Goal: Information Seeking & Learning: Learn about a topic

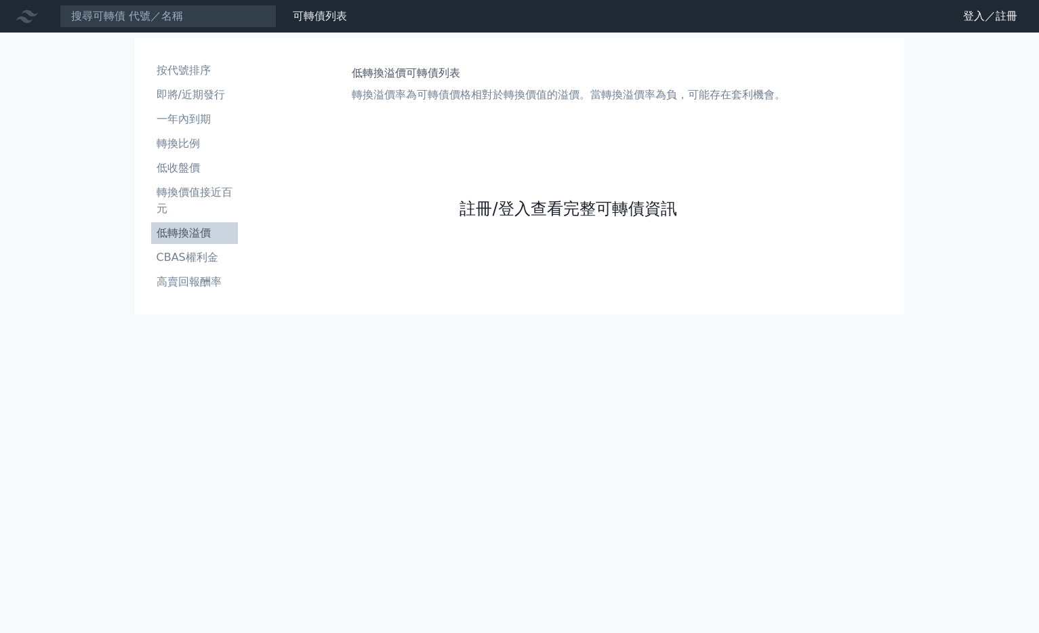
click at [487, 211] on link "註冊/登入查看完整可轉債資訊" at bounding box center [568, 209] width 217 height 22
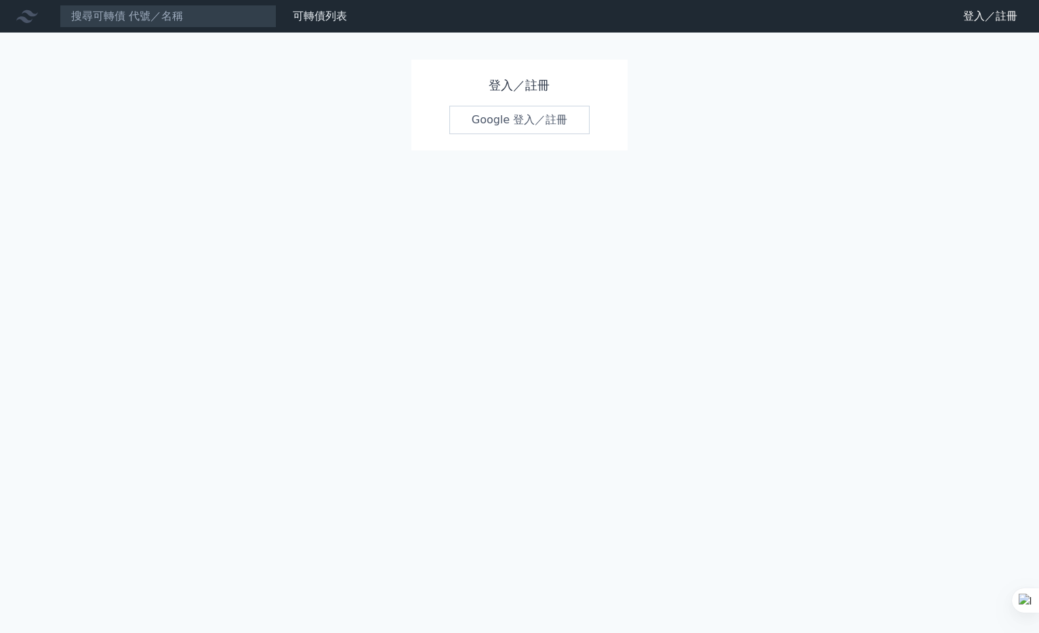
click at [511, 122] on link "Google 登入／註冊" at bounding box center [520, 120] width 141 height 28
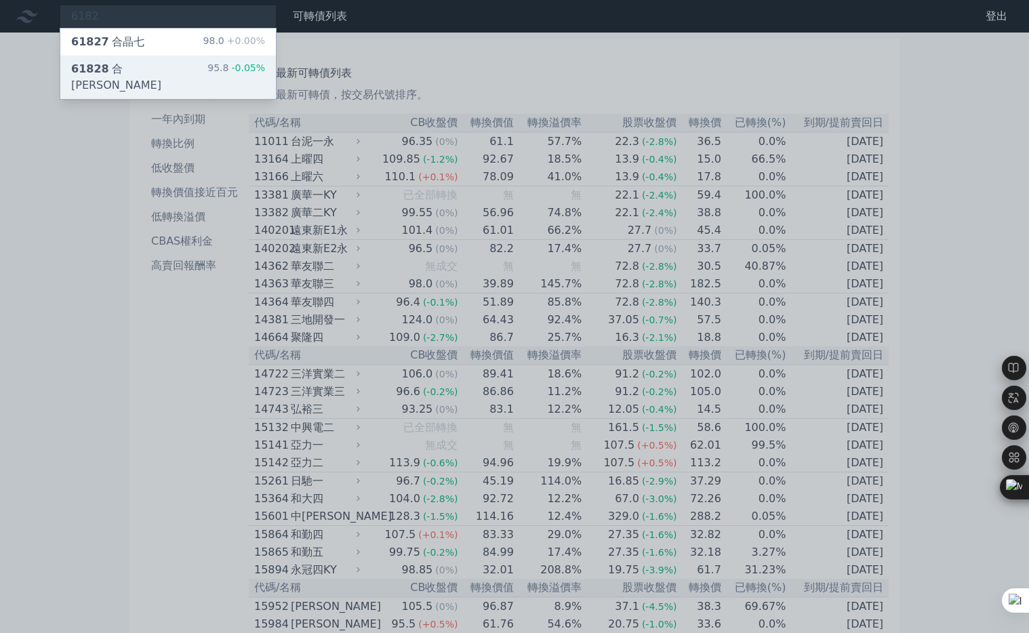
type input "6182"
click at [120, 71] on div "61828 合[PERSON_NAME]" at bounding box center [139, 77] width 136 height 33
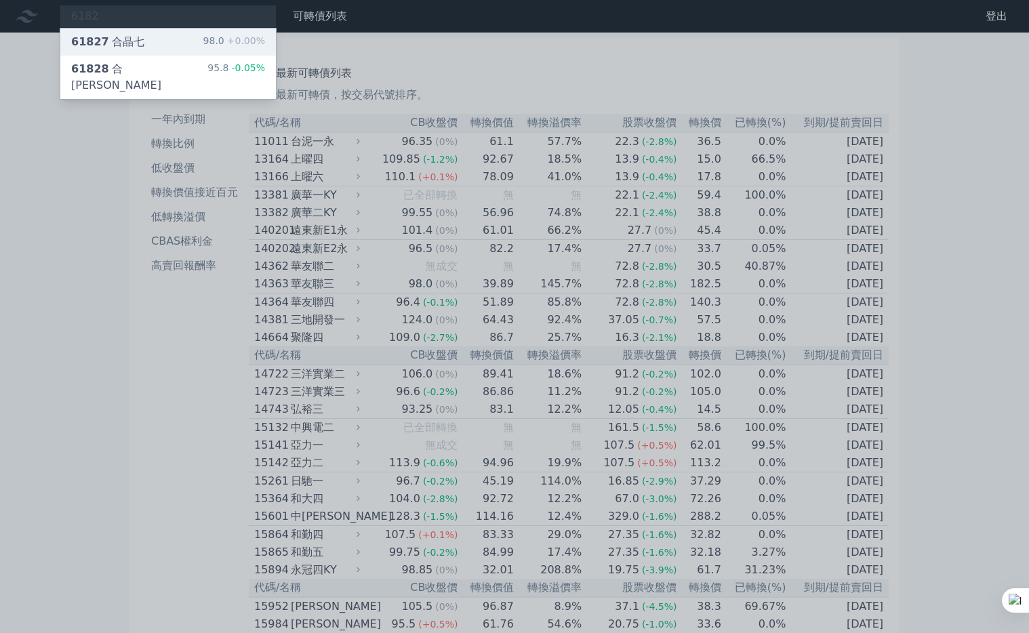
click at [126, 41] on div "61827 合[PERSON_NAME]" at bounding box center [107, 42] width 73 height 16
